Goal: Information Seeking & Learning: Learn about a topic

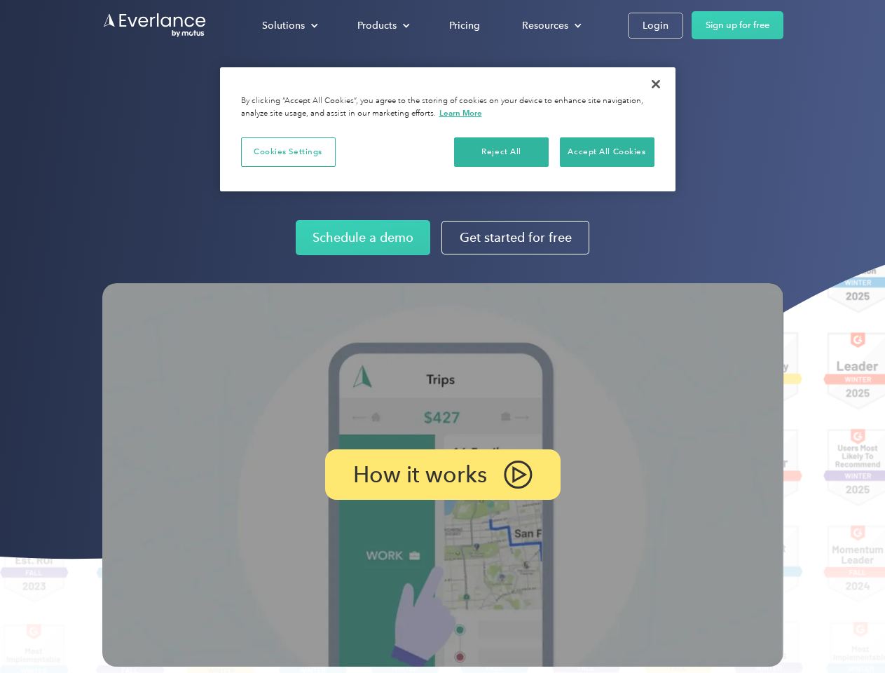
click at [442, 336] on img at bounding box center [442, 474] width 681 height 383
click at [289, 25] on div "Solutions" at bounding box center [283, 26] width 43 height 18
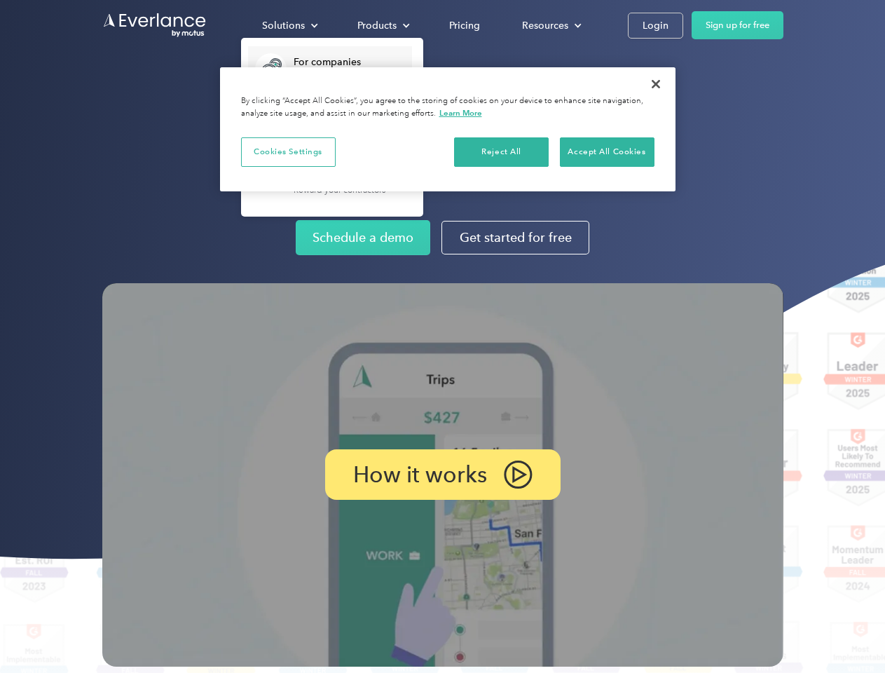
click at [382, 25] on div "Products" at bounding box center [376, 26] width 39 height 18
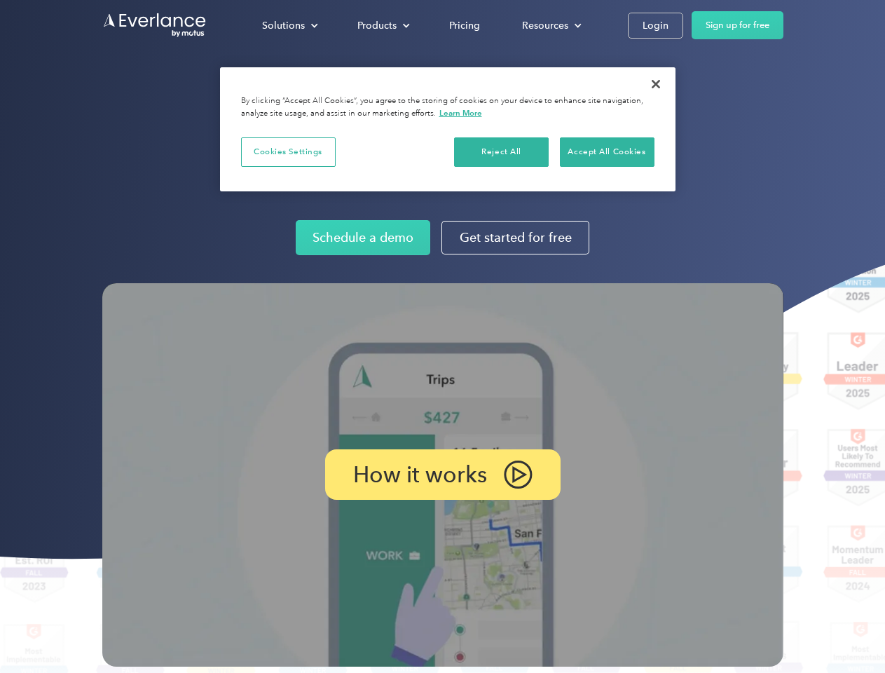
click at [550, 25] on div "Resources" at bounding box center [545, 26] width 46 height 18
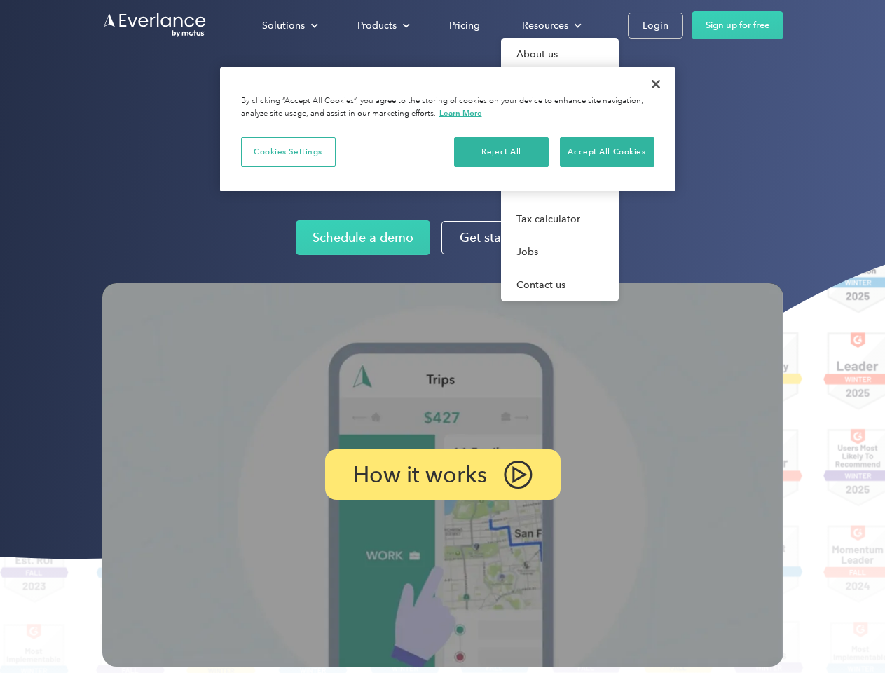
click at [442, 474] on p "How it works" at bounding box center [420, 474] width 134 height 17
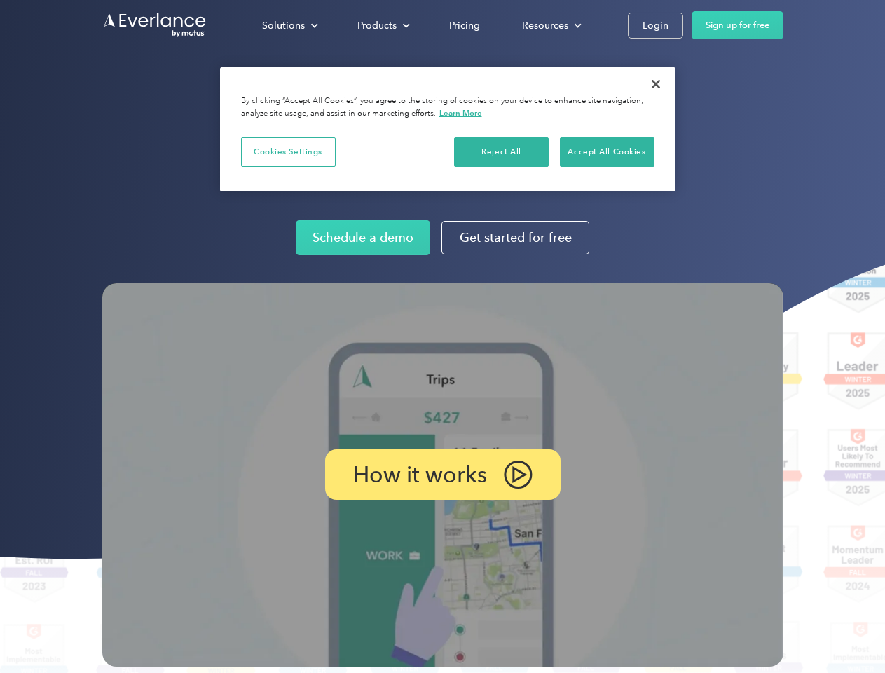
click at [288, 151] on button "Cookies Settings" at bounding box center [288, 151] width 95 height 29
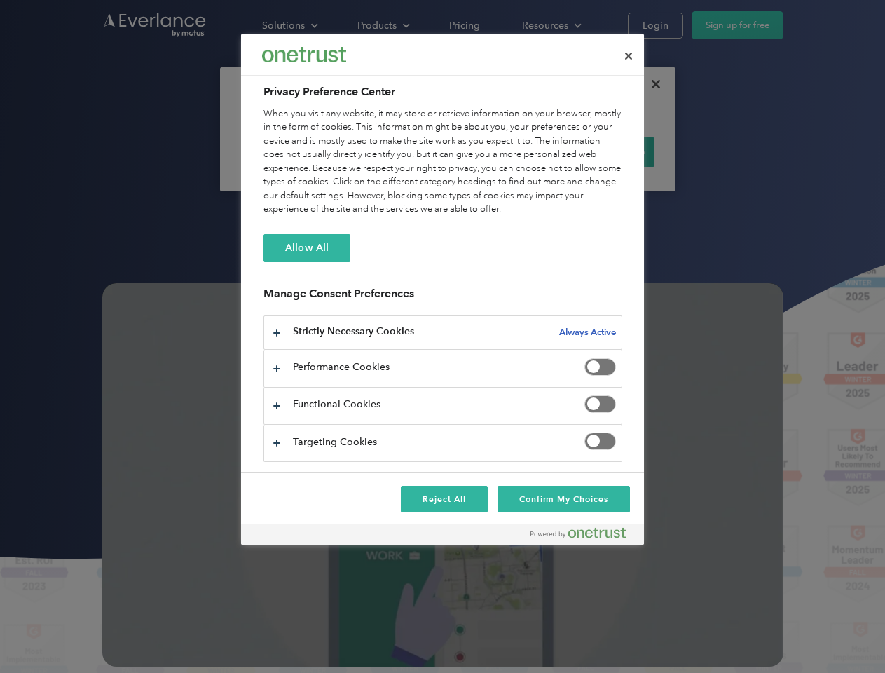
click at [502, 151] on div "When you visit any website, it may store or retrieve information on your browse…" at bounding box center [443, 161] width 359 height 109
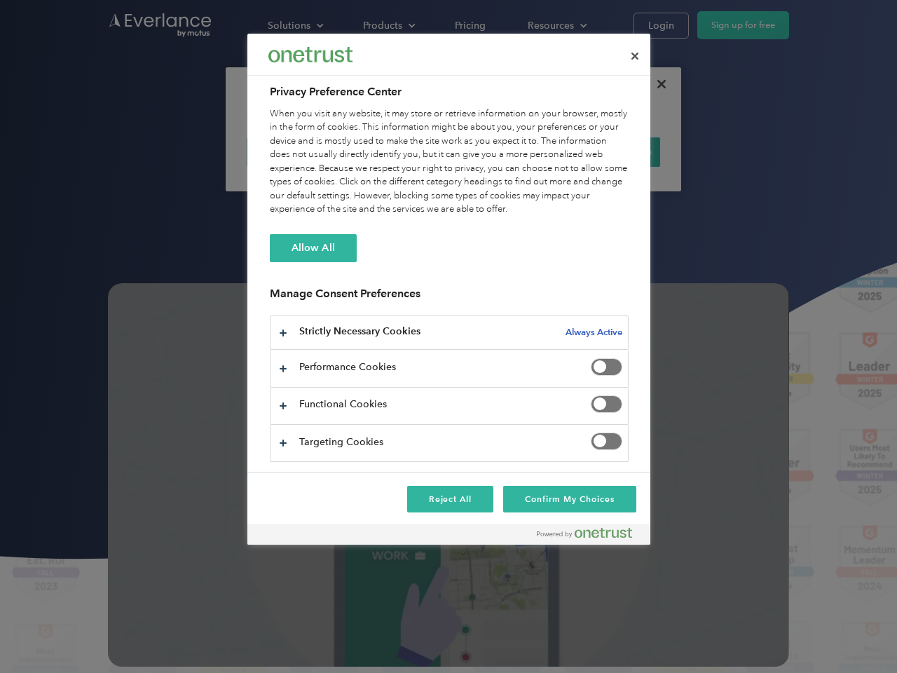
click at [607, 151] on div "When you visit any website, it may store or retrieve information on your browse…" at bounding box center [449, 161] width 359 height 109
click at [656, 84] on div at bounding box center [448, 336] width 897 height 673
